Goal: Transaction & Acquisition: Purchase product/service

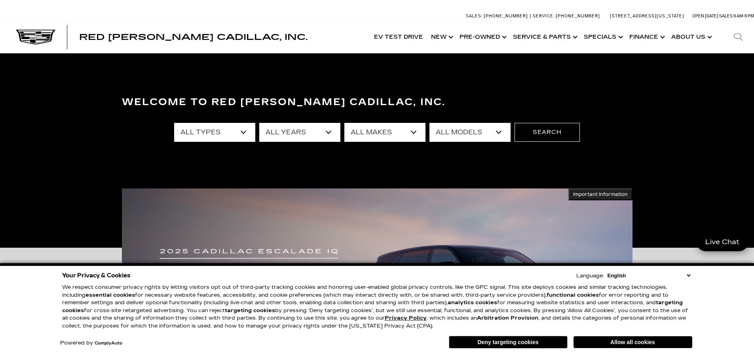
click at [225, 137] on select "All Types New Used Certified Used Demo" at bounding box center [214, 132] width 81 height 19
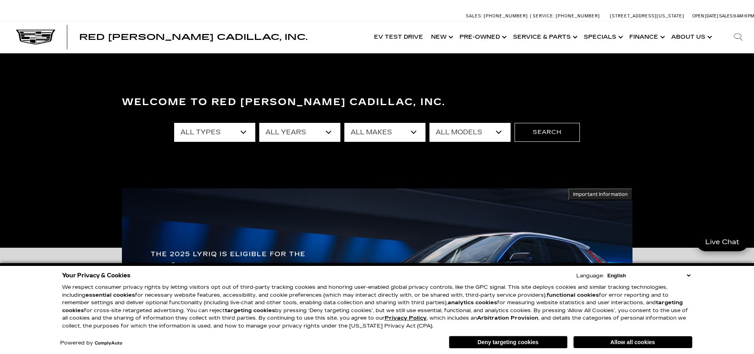
click at [213, 136] on select "All Types New Used Certified Used Demo" at bounding box center [214, 132] width 81 height 19
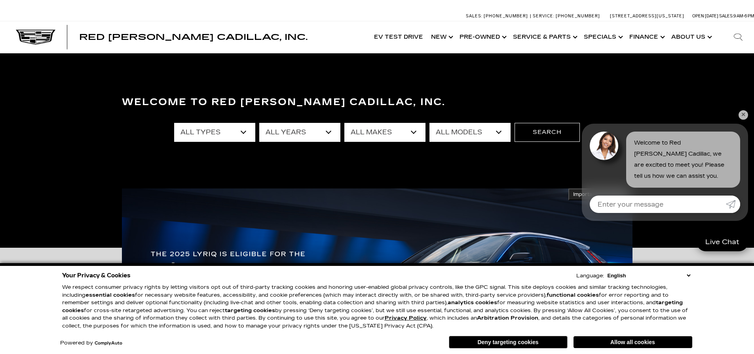
select select "New"
click at [174, 123] on select "All Types New Used Certified Used Demo" at bounding box center [214, 132] width 81 height 19
click at [319, 133] on select "All Years 2026 2025 2024" at bounding box center [299, 132] width 81 height 19
select select "2025"
click at [259, 123] on select "All Years 2026 2025 2024" at bounding box center [299, 132] width 81 height 19
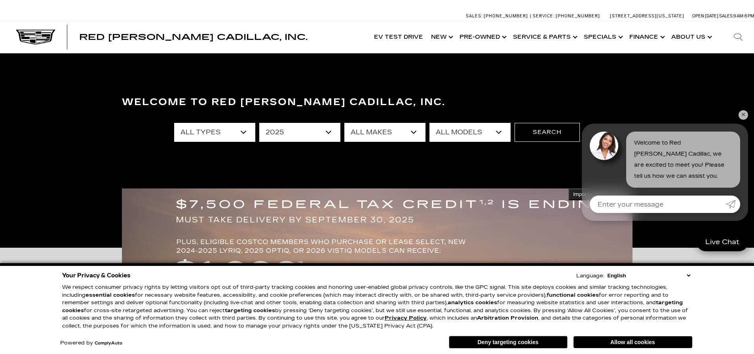
click at [417, 128] on select "All Makes Cadillac" at bounding box center [384, 132] width 81 height 19
select select "Cadillac"
click at [344, 123] on select "All Makes Cadillac" at bounding box center [384, 132] width 81 height 19
click at [503, 127] on select "All Models CT4 Escalade Escalade ESV ESCALADE IQ LYRIQ OPTIQ XT5 XT6" at bounding box center [469, 132] width 81 height 19
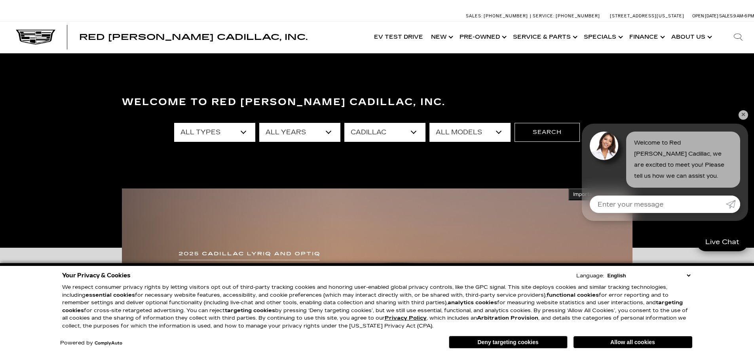
select select "XT5"
click at [429, 123] on select "All Models CT4 Escalade Escalade ESV ESCALADE IQ LYRIQ OPTIQ XT5 XT6" at bounding box center [469, 132] width 81 height 19
click at [554, 130] on button "Search" at bounding box center [546, 132] width 65 height 19
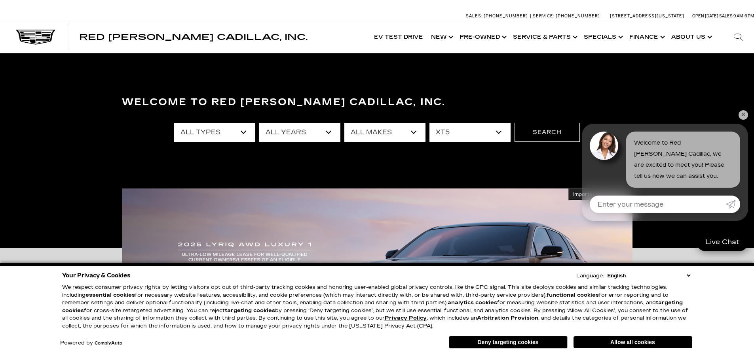
click at [740, 116] on link "✕" at bounding box center [742, 114] width 9 height 9
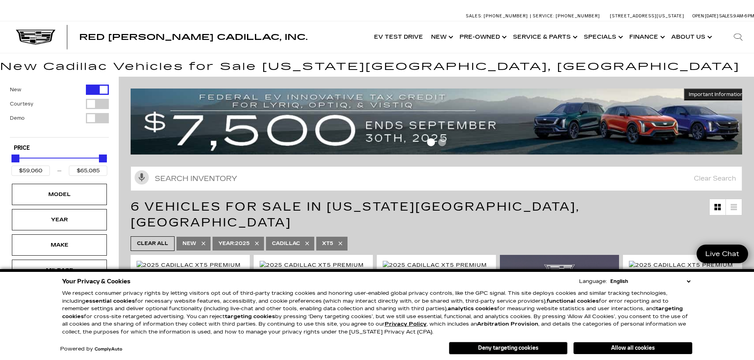
click at [73, 192] on div "Model" at bounding box center [60, 194] width 40 height 9
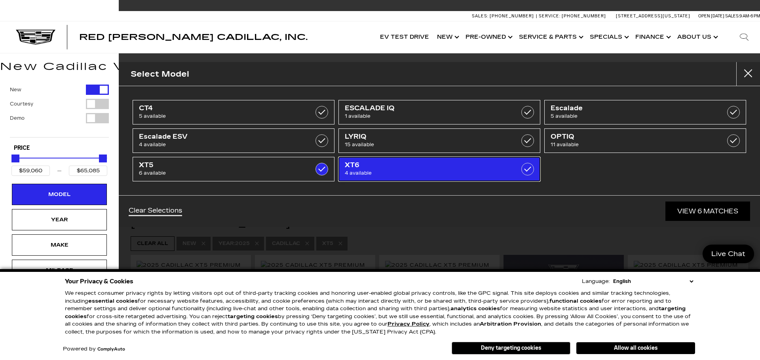
click at [472, 165] on span "XT6" at bounding box center [425, 165] width 161 height 8
type input "$76,249"
checkbox input "true"
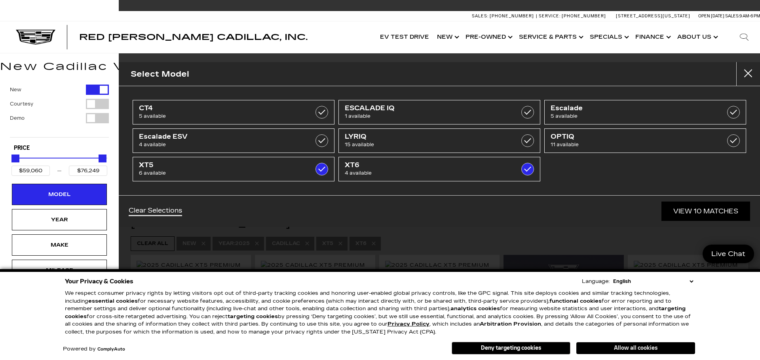
click at [615, 348] on button "Allow all cookies" at bounding box center [635, 349] width 119 height 12
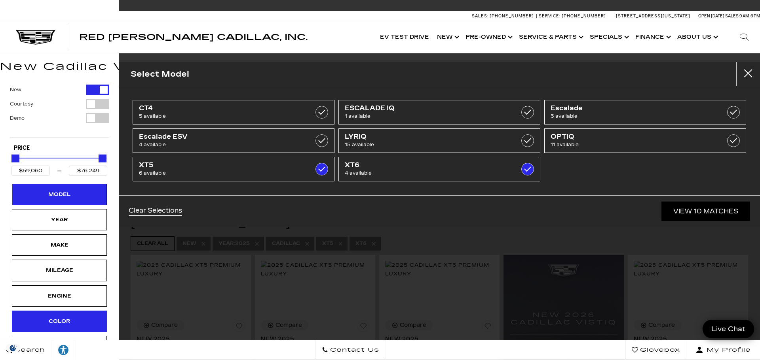
click at [86, 323] on div "Color" at bounding box center [59, 321] width 95 height 21
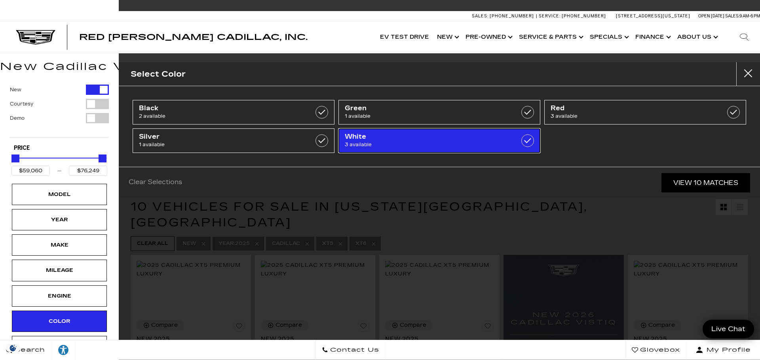
click at [429, 146] on span "3 available" at bounding box center [425, 145] width 161 height 8
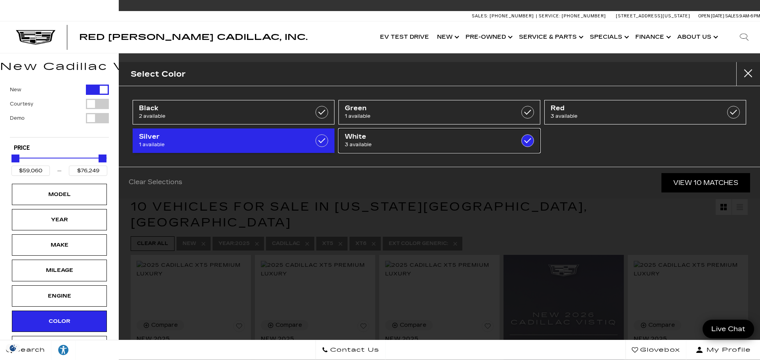
type input "$62,068"
checkbox input "true"
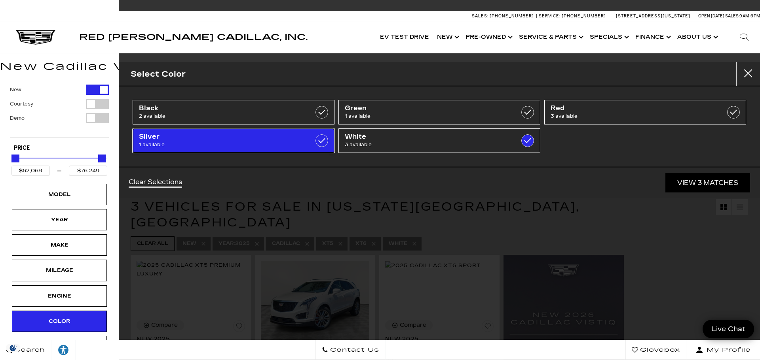
click at [284, 145] on span "1 available" at bounding box center [219, 145] width 161 height 8
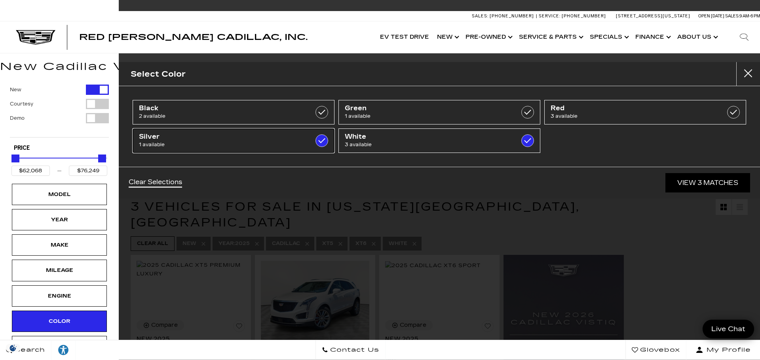
type input "$59,060"
checkbox input "true"
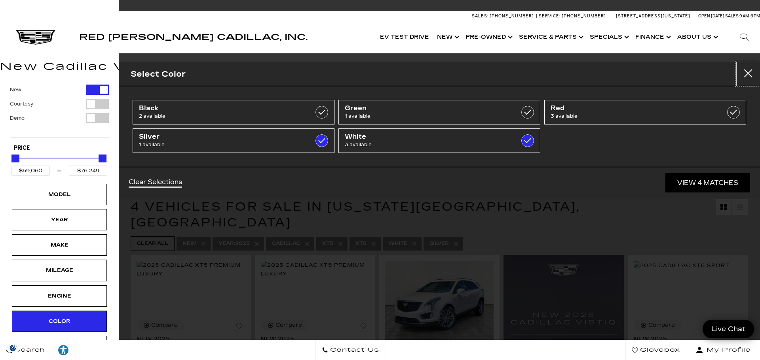
click at [749, 78] on button "Close" at bounding box center [748, 74] width 24 height 24
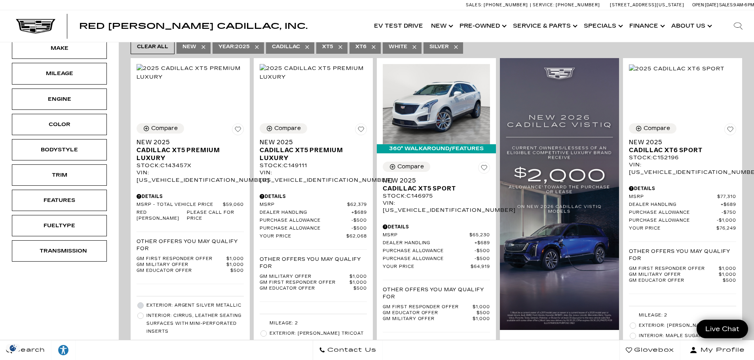
scroll to position [190, 0]
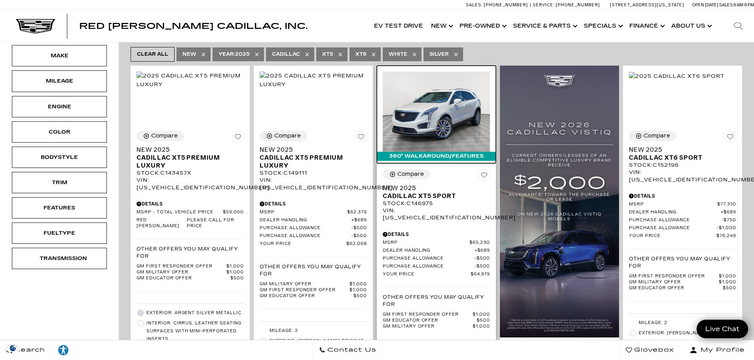
click at [460, 99] on img at bounding box center [436, 112] width 107 height 80
click at [480, 111] on img at bounding box center [436, 112] width 107 height 80
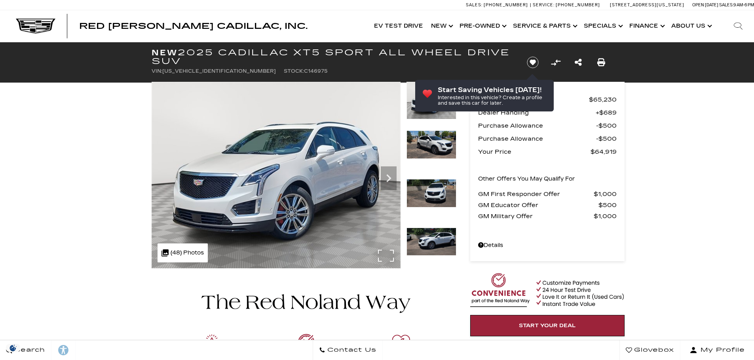
click at [273, 207] on img at bounding box center [276, 175] width 249 height 187
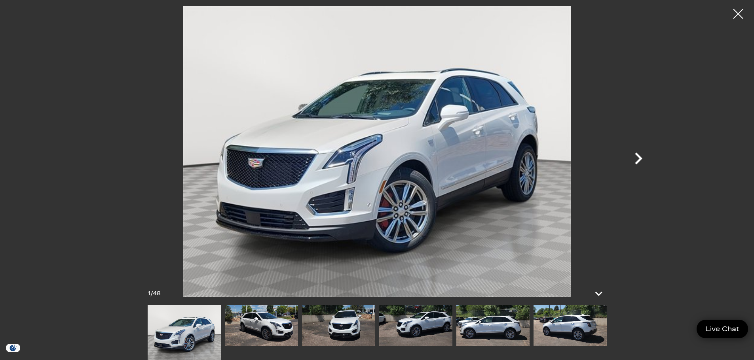
click at [637, 156] on icon "Next" at bounding box center [639, 159] width 8 height 12
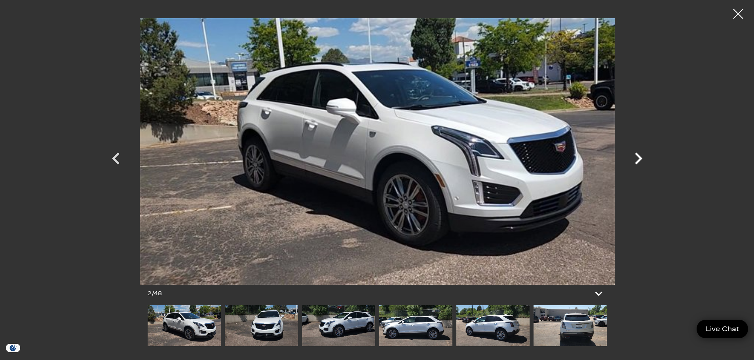
click at [637, 156] on icon "Next" at bounding box center [639, 159] width 8 height 12
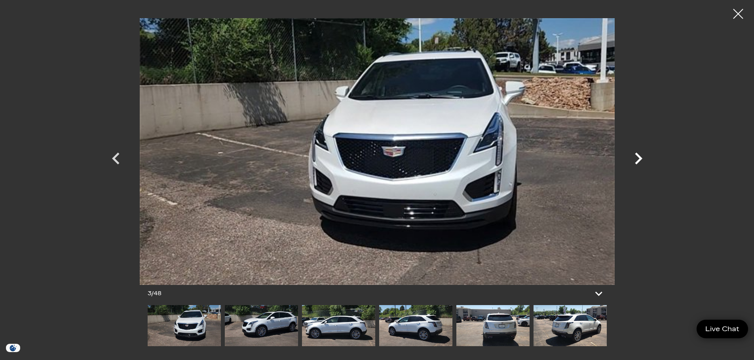
click at [637, 156] on icon "Next" at bounding box center [639, 159] width 8 height 12
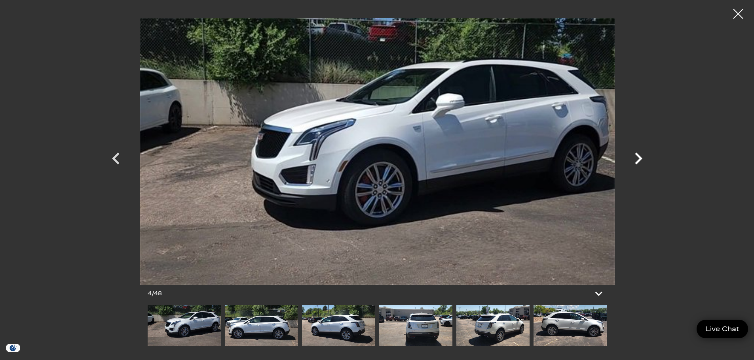
click at [637, 156] on icon "Next" at bounding box center [639, 159] width 8 height 12
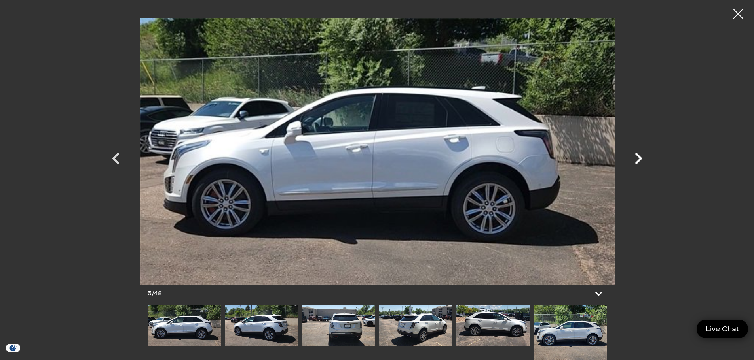
click at [637, 156] on icon "Next" at bounding box center [639, 159] width 8 height 12
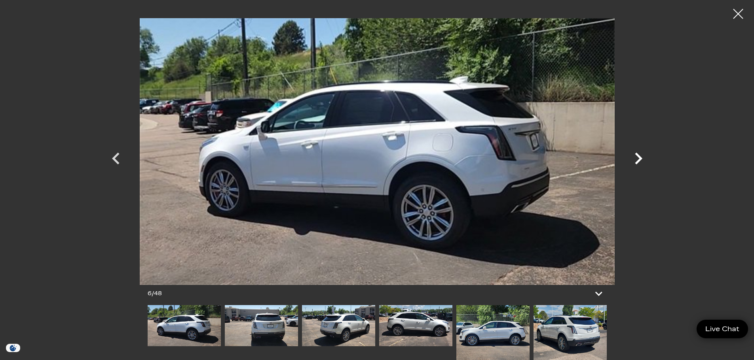
click at [637, 156] on icon "Next" at bounding box center [639, 159] width 8 height 12
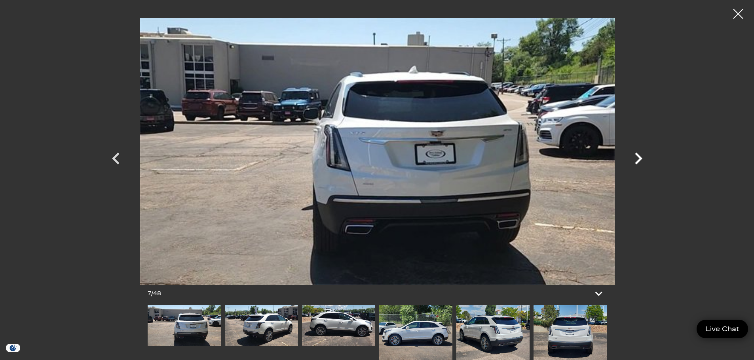
click at [637, 156] on icon "Next" at bounding box center [639, 159] width 8 height 12
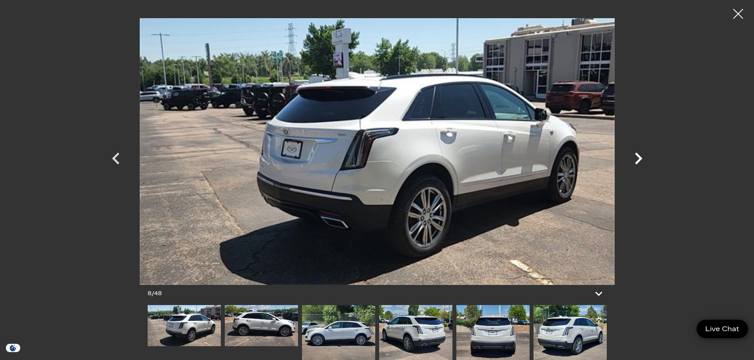
click at [637, 156] on icon "Next" at bounding box center [639, 159] width 8 height 12
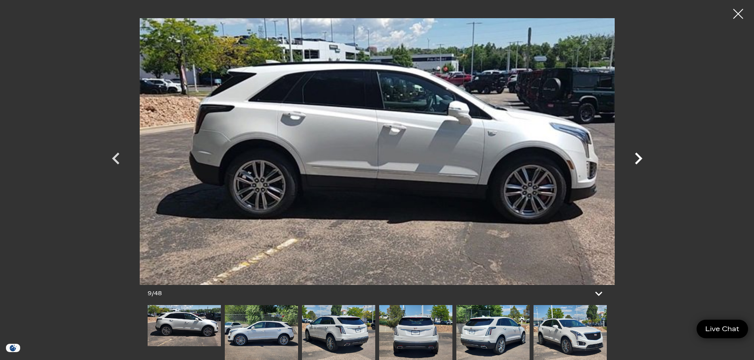
click at [637, 156] on icon "Next" at bounding box center [639, 159] width 8 height 12
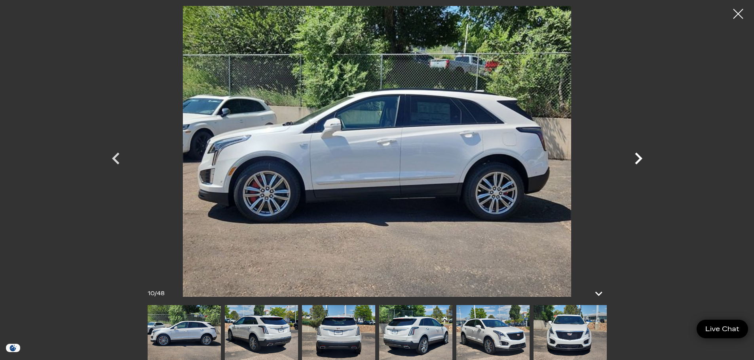
click at [637, 156] on icon "Next" at bounding box center [639, 159] width 8 height 12
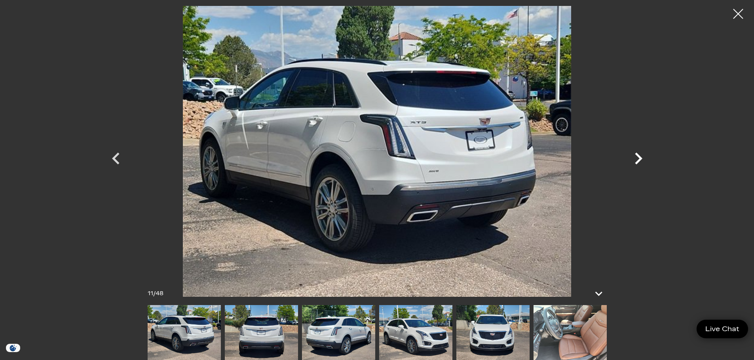
click at [637, 156] on icon "Next" at bounding box center [639, 159] width 8 height 12
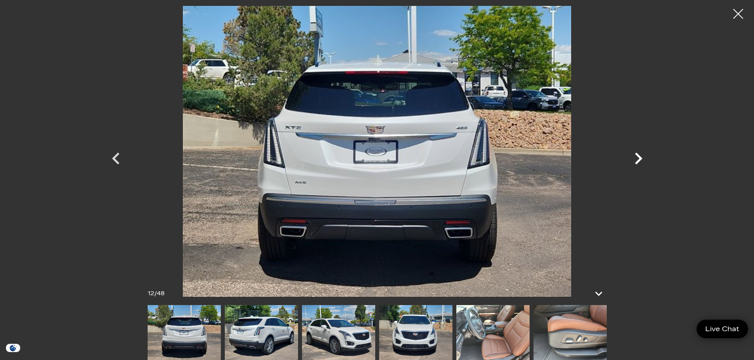
click at [637, 156] on icon "Next" at bounding box center [639, 159] width 8 height 12
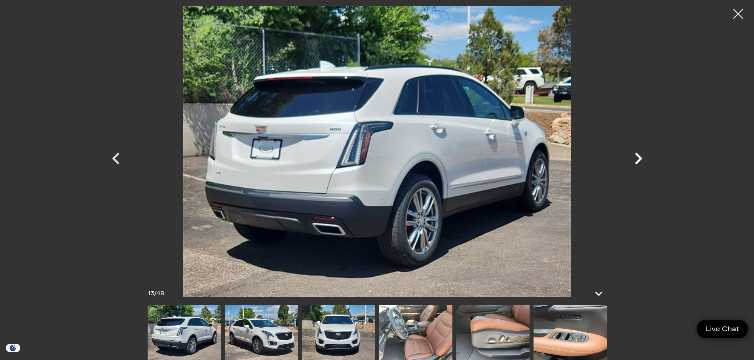
click at [637, 156] on icon "Next" at bounding box center [639, 159] width 8 height 12
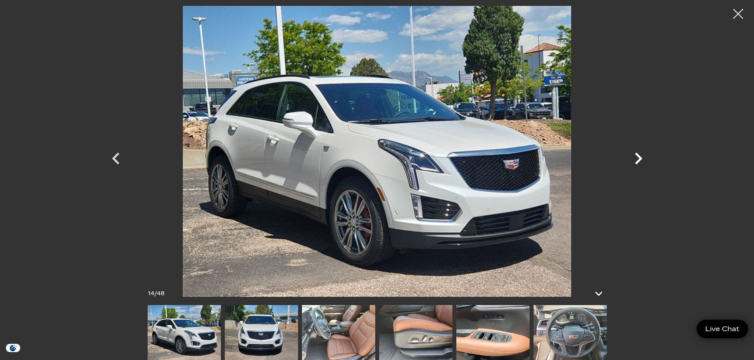
click at [637, 156] on icon "Next" at bounding box center [639, 159] width 8 height 12
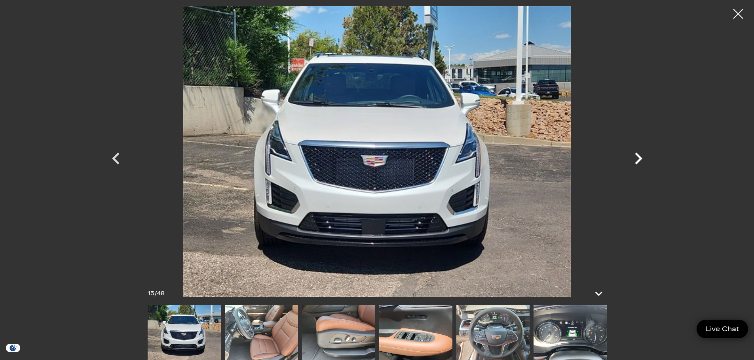
click at [637, 156] on icon "Next" at bounding box center [639, 159] width 8 height 12
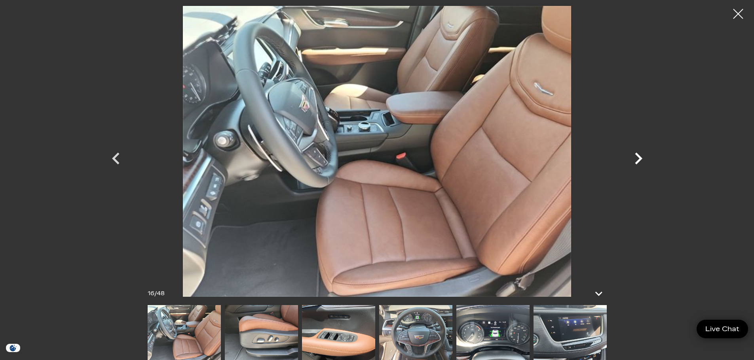
click at [637, 156] on icon "Next" at bounding box center [639, 159] width 8 height 12
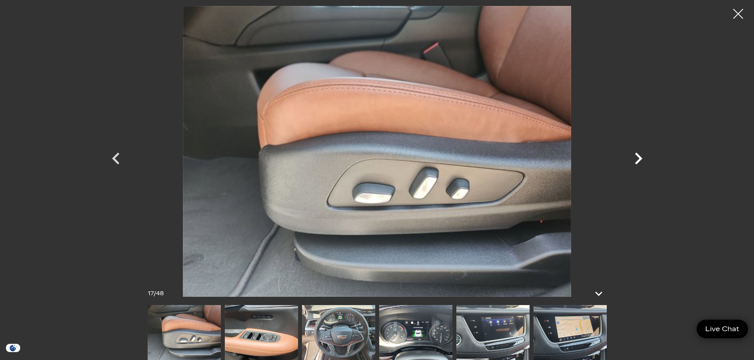
click at [637, 156] on icon "Next" at bounding box center [639, 159] width 8 height 12
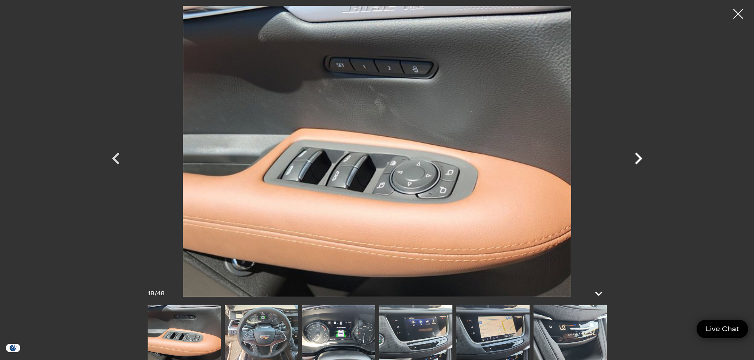
click at [637, 156] on icon "Next" at bounding box center [639, 159] width 8 height 12
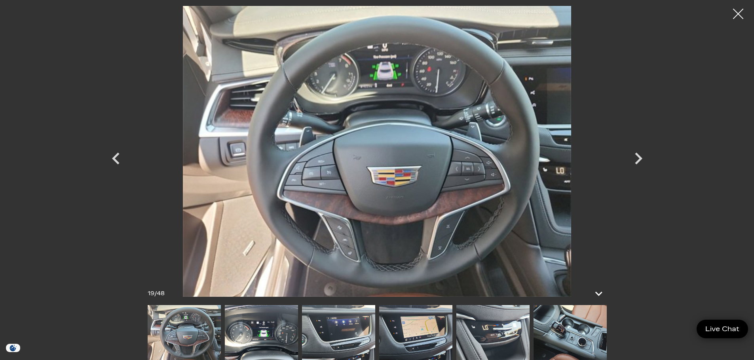
click at [738, 15] on div at bounding box center [738, 14] width 21 height 21
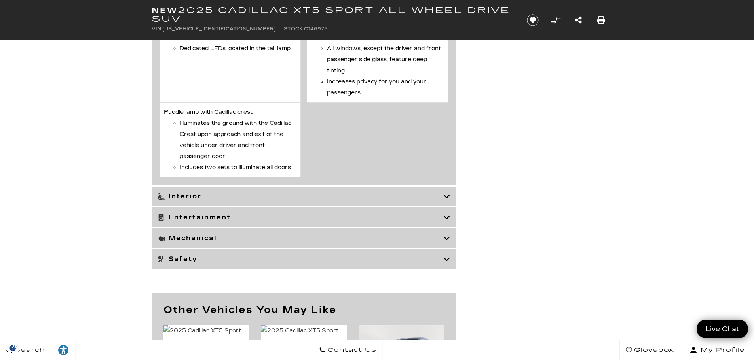
scroll to position [3132, 0]
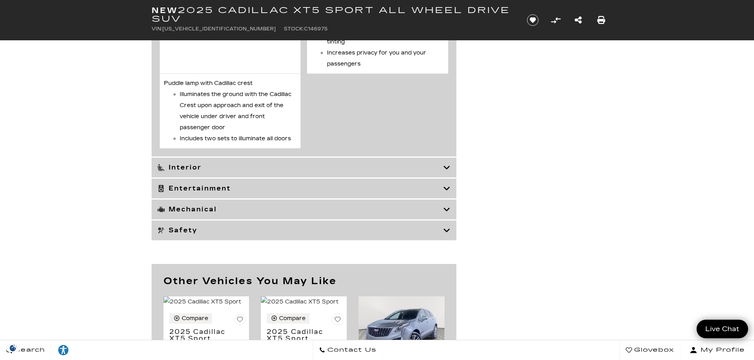
click at [312, 193] on h3 "Entertainment" at bounding box center [300, 189] width 286 height 8
